Goal: Find specific page/section: Find specific page/section

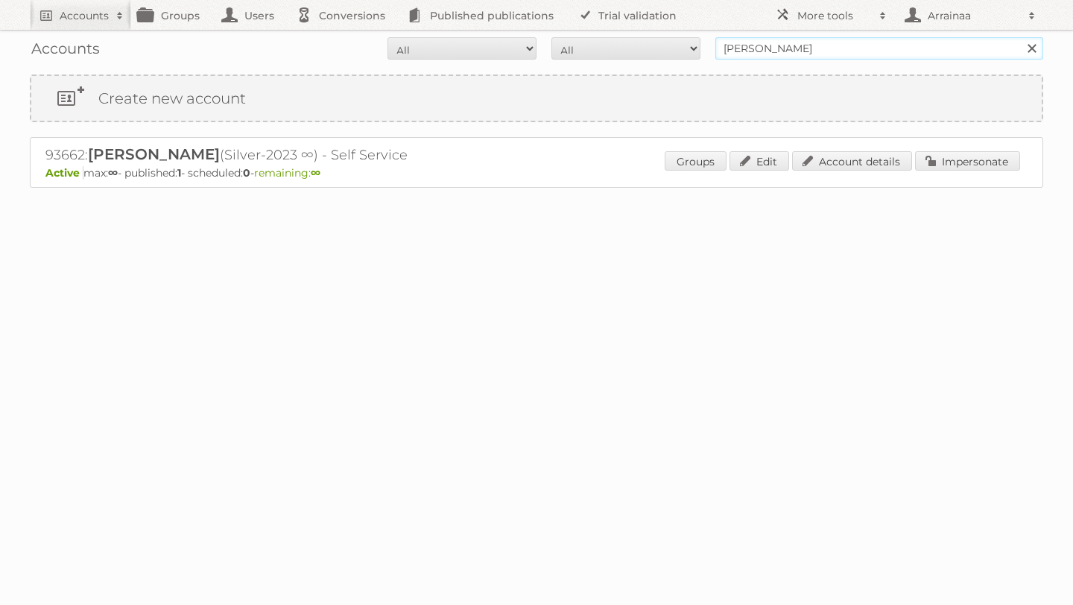
drag, startPoint x: 807, startPoint y: 50, endPoint x: 685, endPoint y: 50, distance: 122.2
click at [685, 50] on form "All Active Expired Pending All Paid Trials Self service Sarah sillow Search" at bounding box center [536, 48] width 1013 height 22
type input "2xL home"
click at [1020, 37] on input "Search" at bounding box center [1031, 48] width 22 height 22
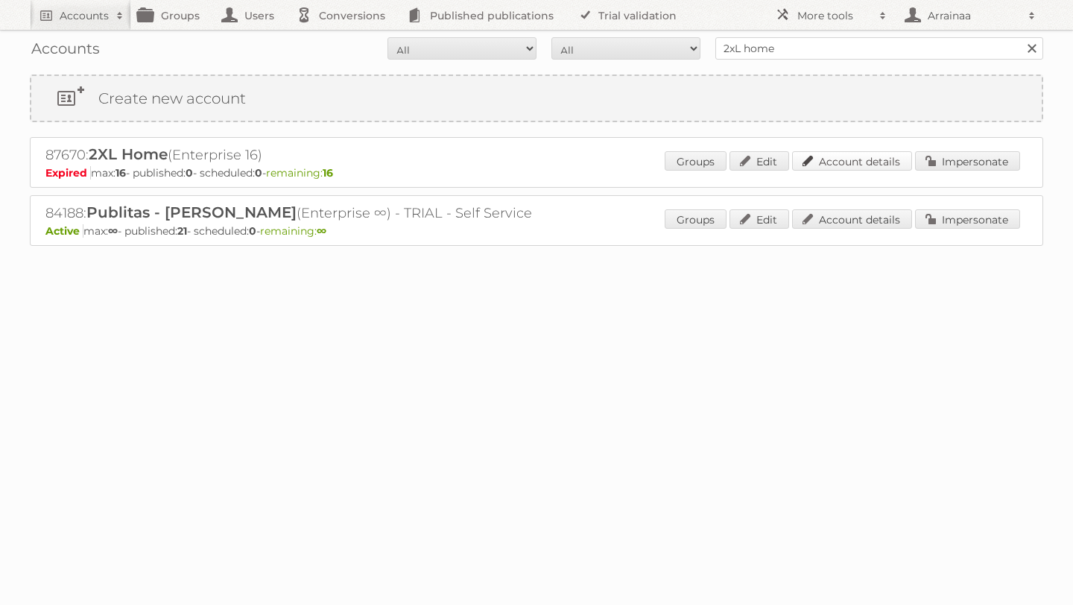
click at [827, 162] on link "Account details" at bounding box center [852, 160] width 120 height 19
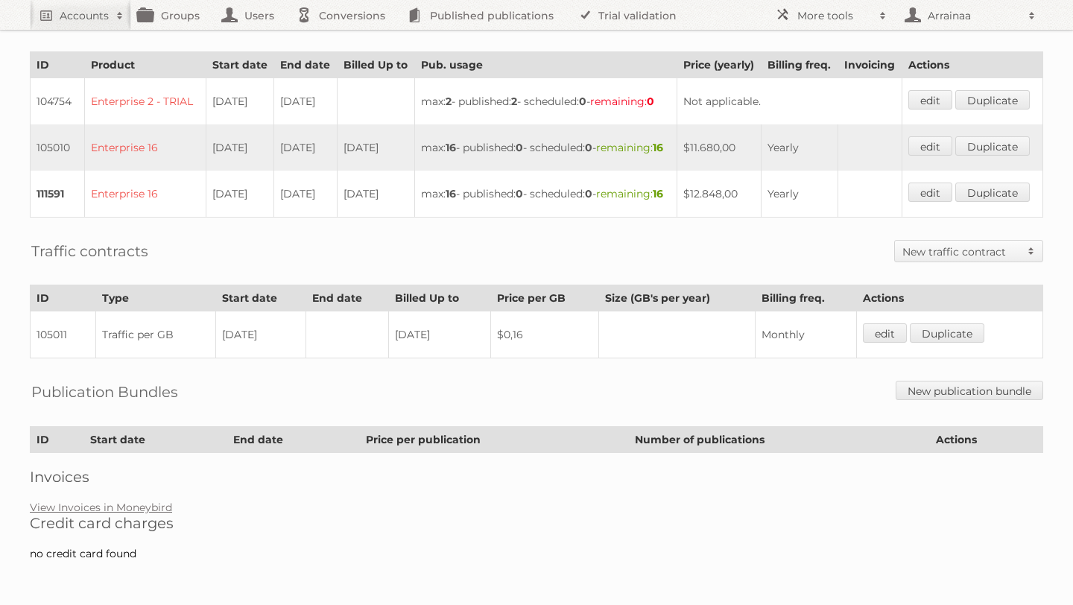
scroll to position [445, 0]
